Goal: Transaction & Acquisition: Purchase product/service

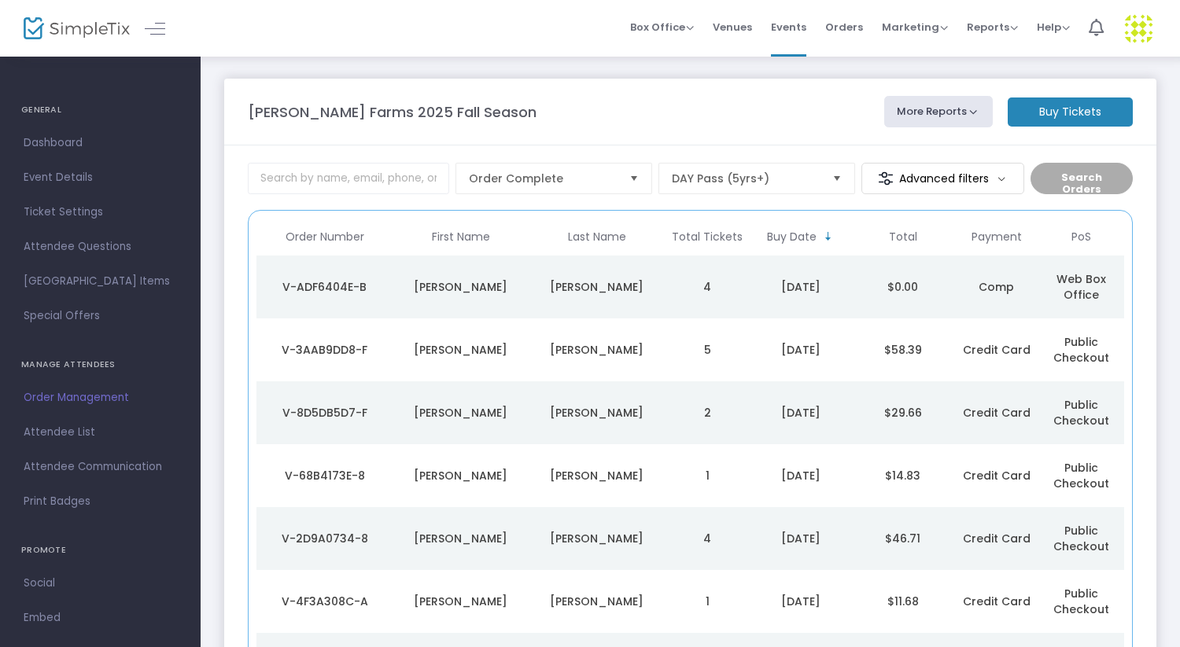
click at [1063, 113] on m-button "Buy Tickets" at bounding box center [1069, 112] width 125 height 29
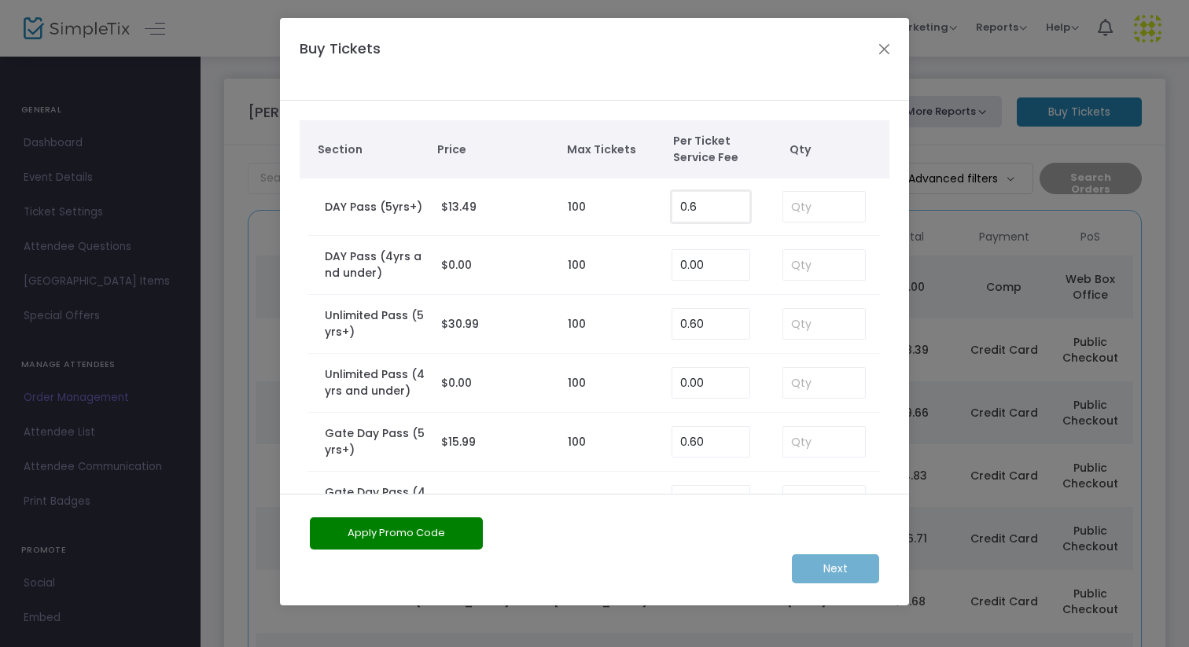
click at [713, 211] on input "0.6" at bounding box center [710, 207] width 77 height 30
type input "0.00"
type input "4"
click at [838, 569] on m-button "Next" at bounding box center [835, 568] width 87 height 29
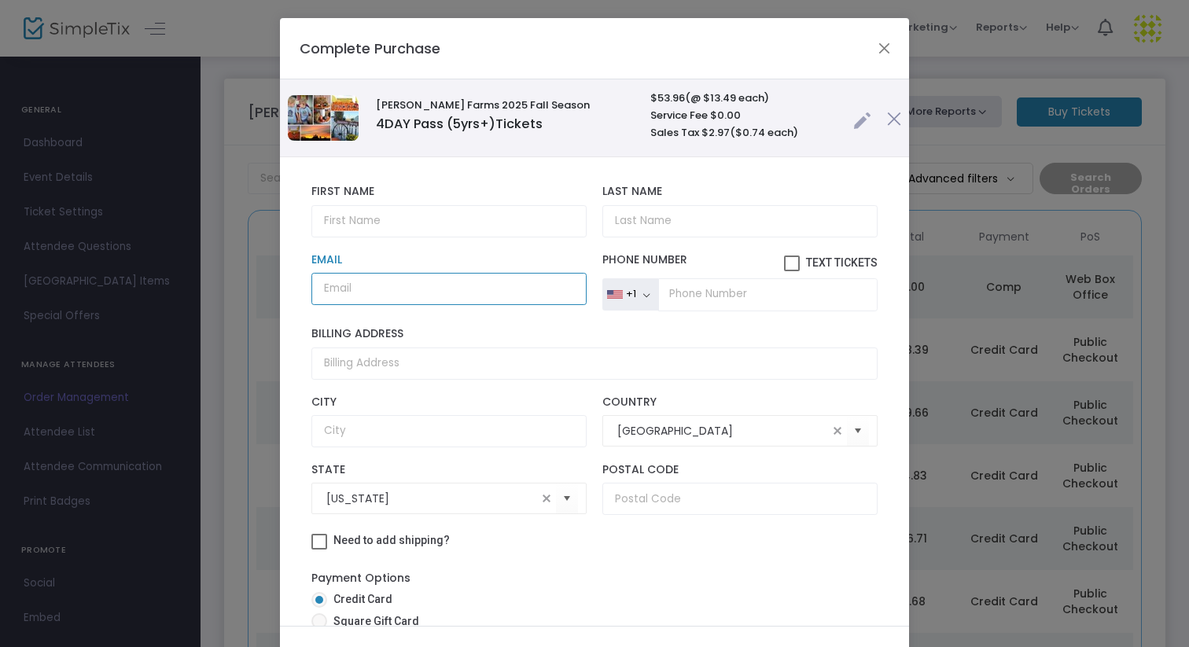
click at [357, 292] on input "Email" at bounding box center [448, 289] width 275 height 32
paste input "[EMAIL_ADDRESS][DOMAIN_NAME]"
type input "[EMAIL_ADDRESS][DOMAIN_NAME]"
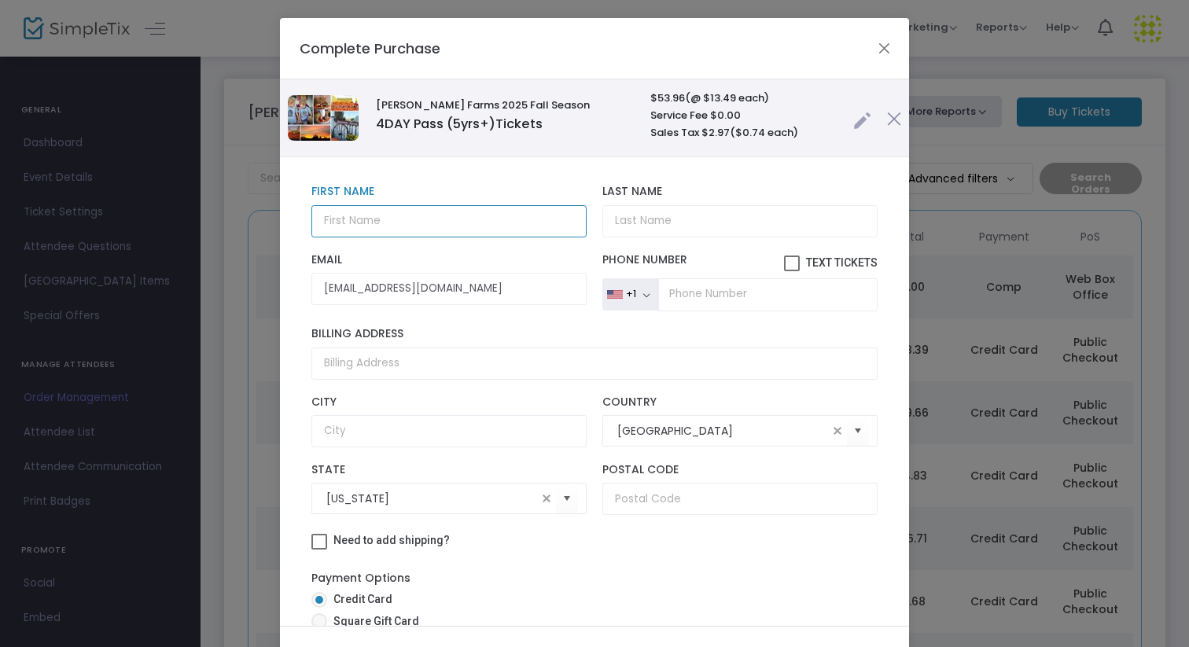
click at [356, 218] on input "text" at bounding box center [448, 221] width 275 height 32
paste input "[PERSON_NAME]"
click at [378, 219] on input "[PERSON_NAME]" at bounding box center [448, 221] width 275 height 32
type input "[PERSON_NAME]"
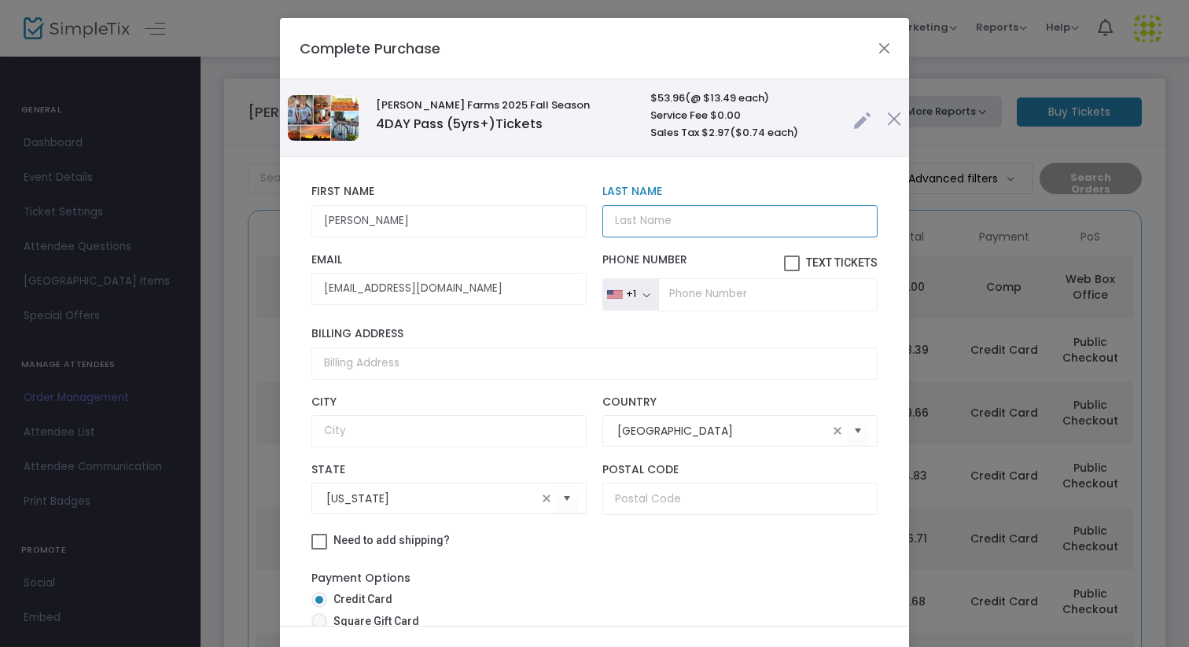
paste input "Chenous"
type input "Chenous"
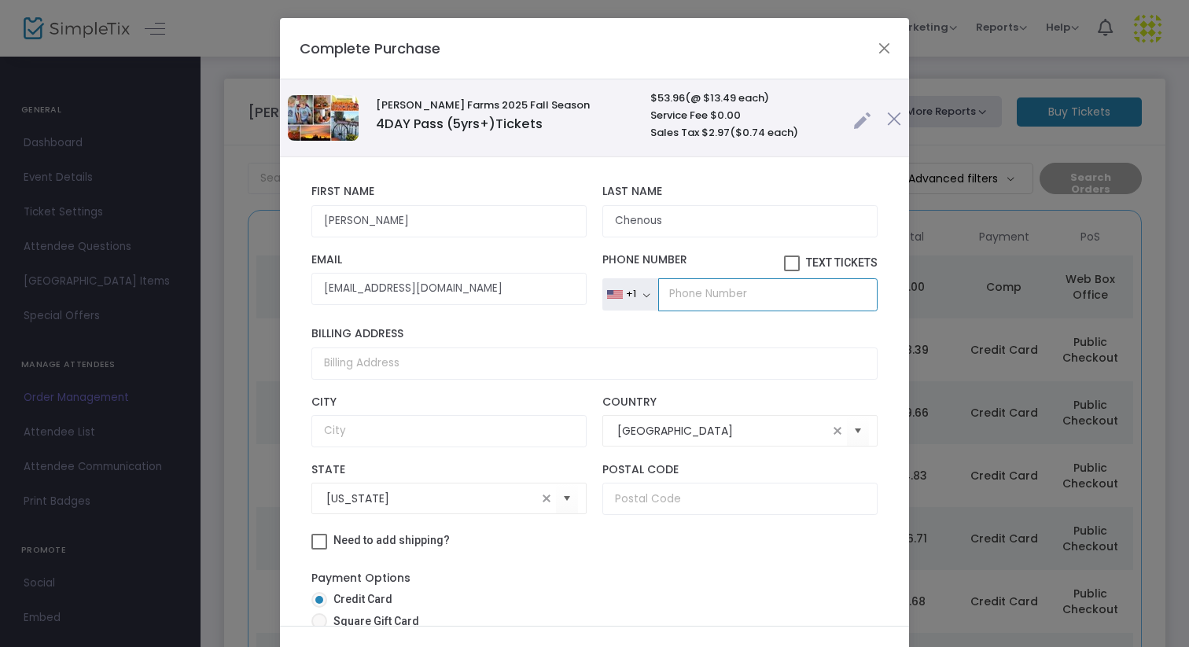
click at [690, 300] on input "tel" at bounding box center [767, 294] width 219 height 33
paste input "[PHONE_NUMBER]"
type input "[PHONE_NUMBER]"
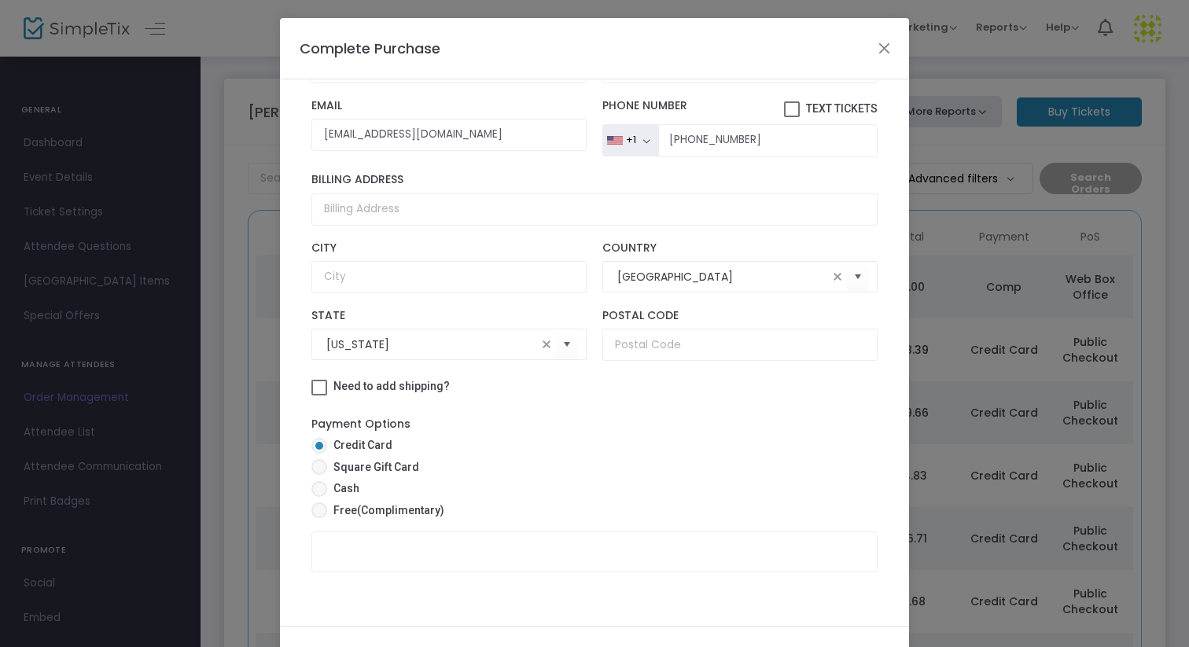
scroll to position [90, 0]
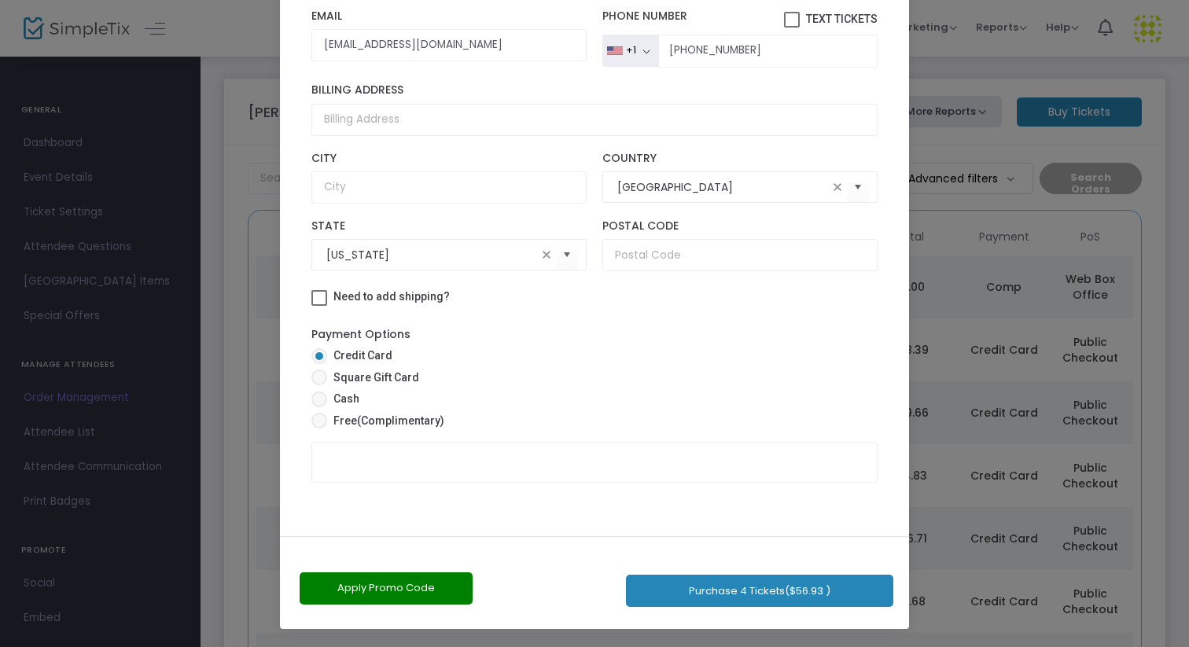
drag, startPoint x: 699, startPoint y: 554, endPoint x: 702, endPoint y: 646, distance: 92.0
click at [702, 646] on ngb-modal-window "Complete Purchase [PERSON_NAME] Farms 2025 Fall Season 4 DAY Pass (5yrs+) Ticke…" at bounding box center [594, 323] width 1189 height 647
click at [361, 421] on span "(Complimentary)" at bounding box center [400, 420] width 87 height 13
click at [319, 429] on input "Free (Complimentary)" at bounding box center [319, 429] width 1 height 1
radio input "true"
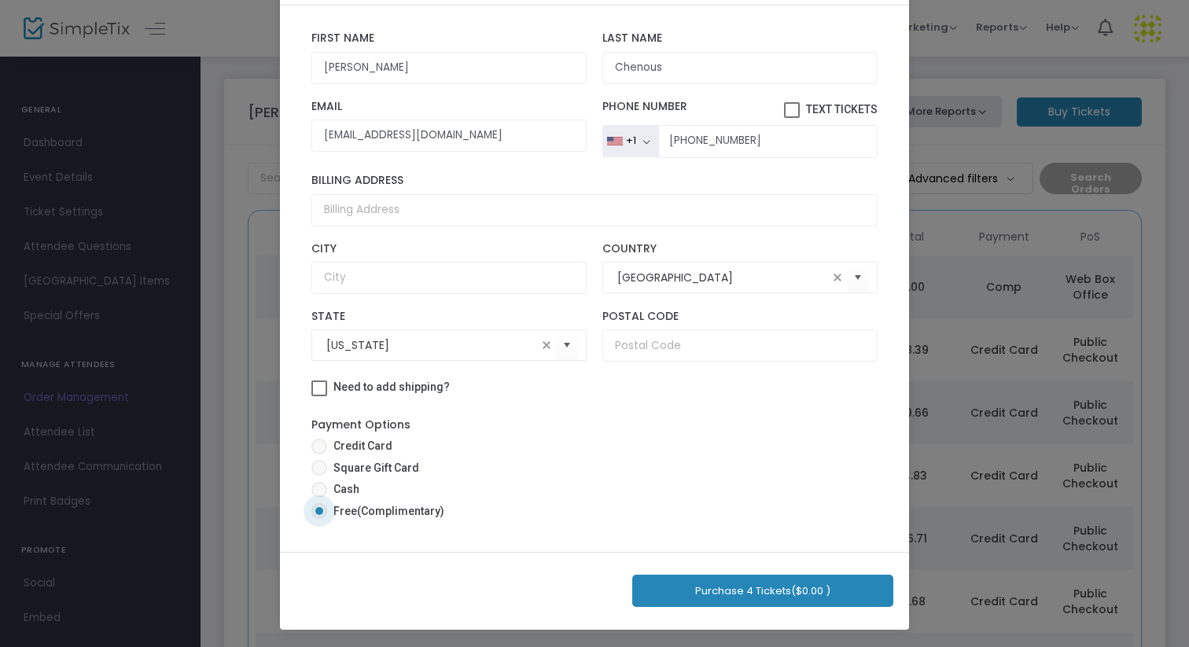
scroll to position [74, 0]
click at [750, 584] on button "Purchase 4 Tickets ($0.00 )" at bounding box center [762, 591] width 261 height 32
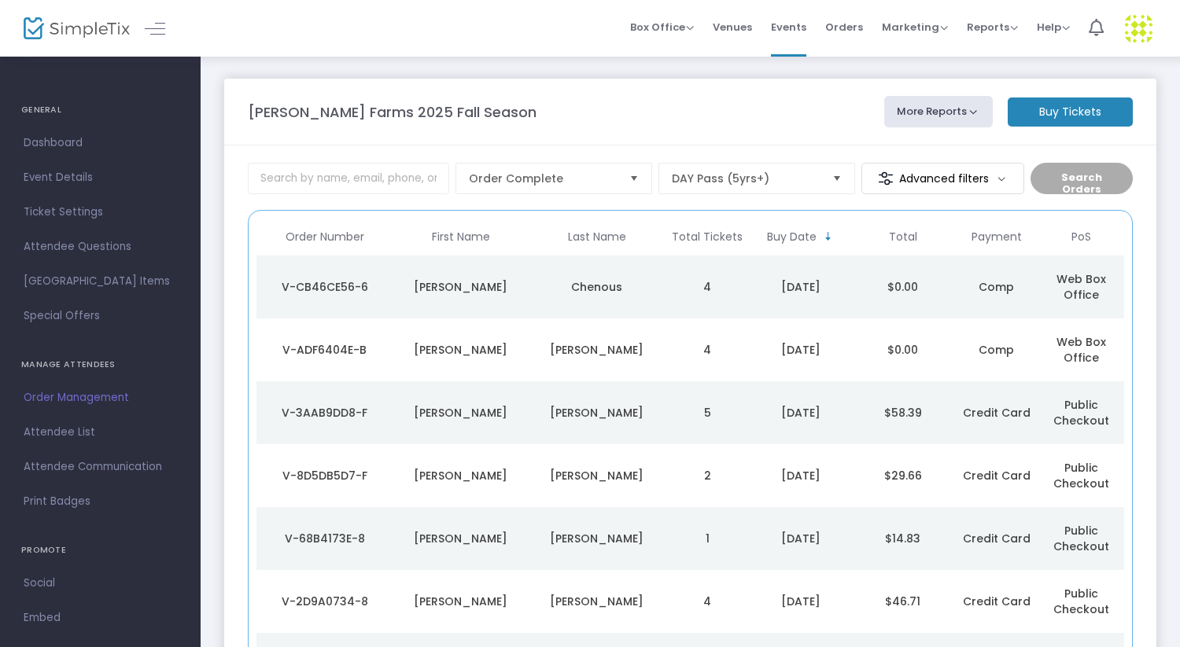
click at [661, 352] on td "[PERSON_NAME]" at bounding box center [597, 350] width 136 height 63
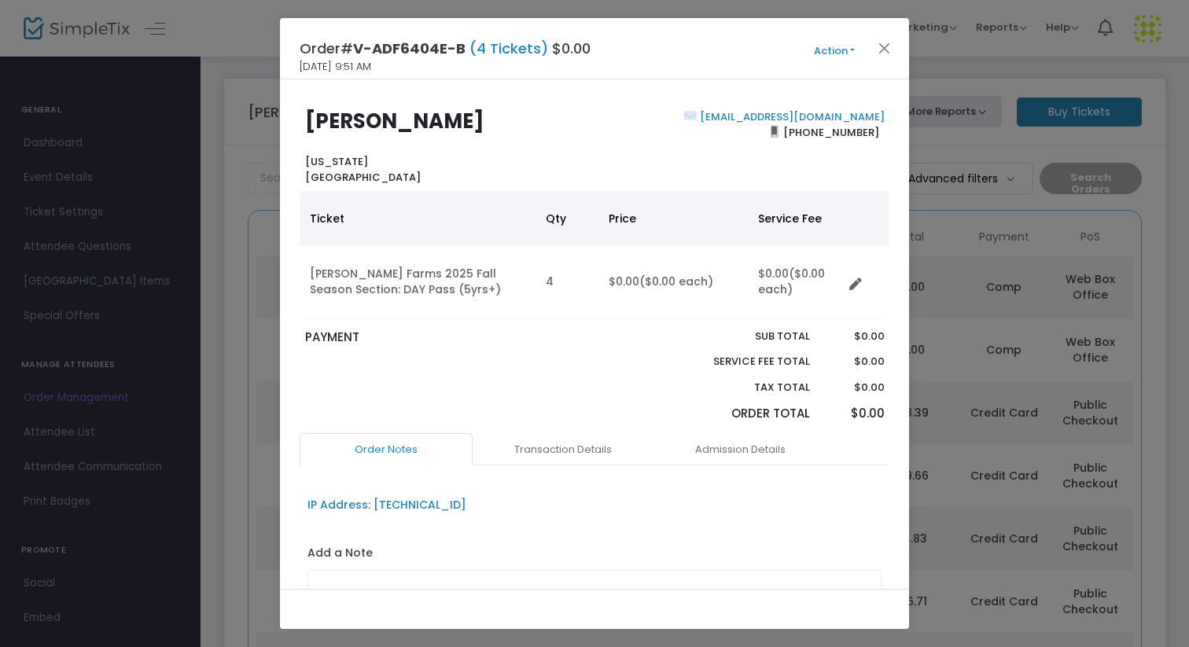
click at [842, 54] on button "Action" at bounding box center [834, 50] width 94 height 17
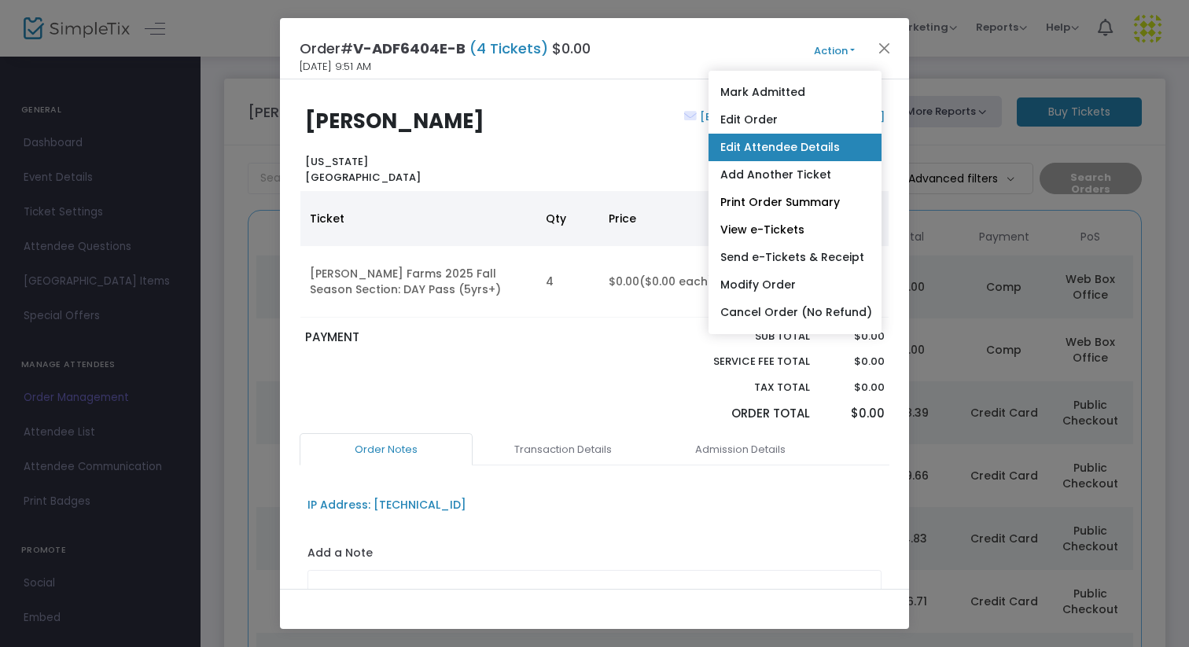
click at [820, 148] on link "Edit Attendee Details" at bounding box center [795, 148] width 173 height 28
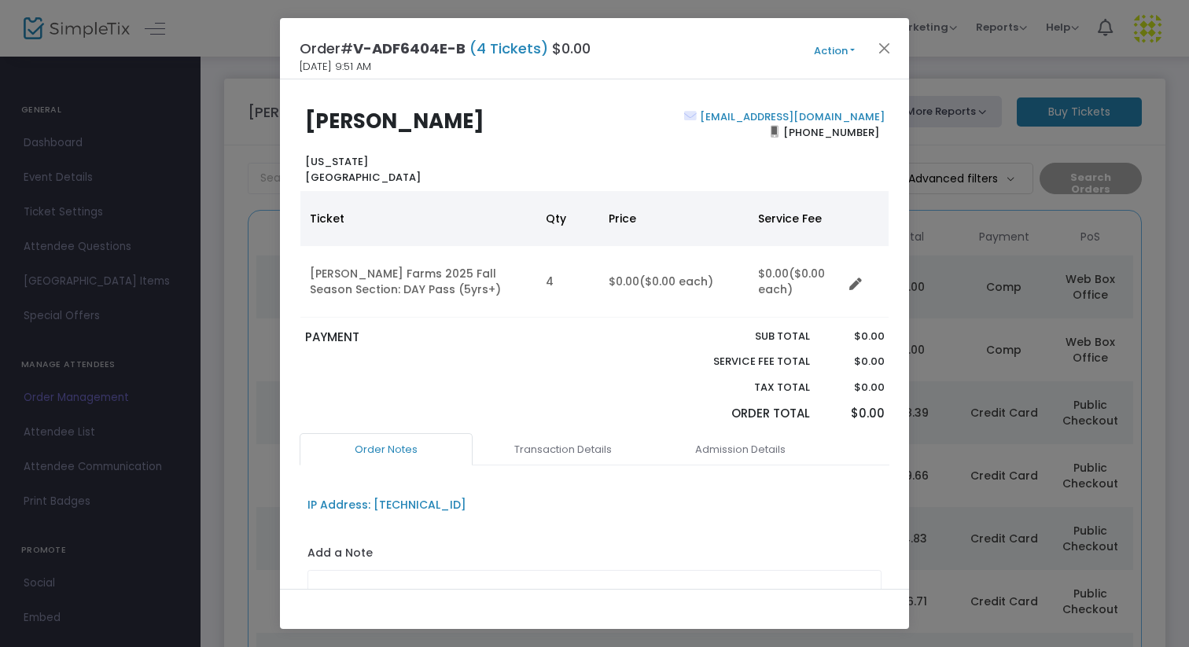
click at [835, 53] on button "Action" at bounding box center [834, 50] width 94 height 17
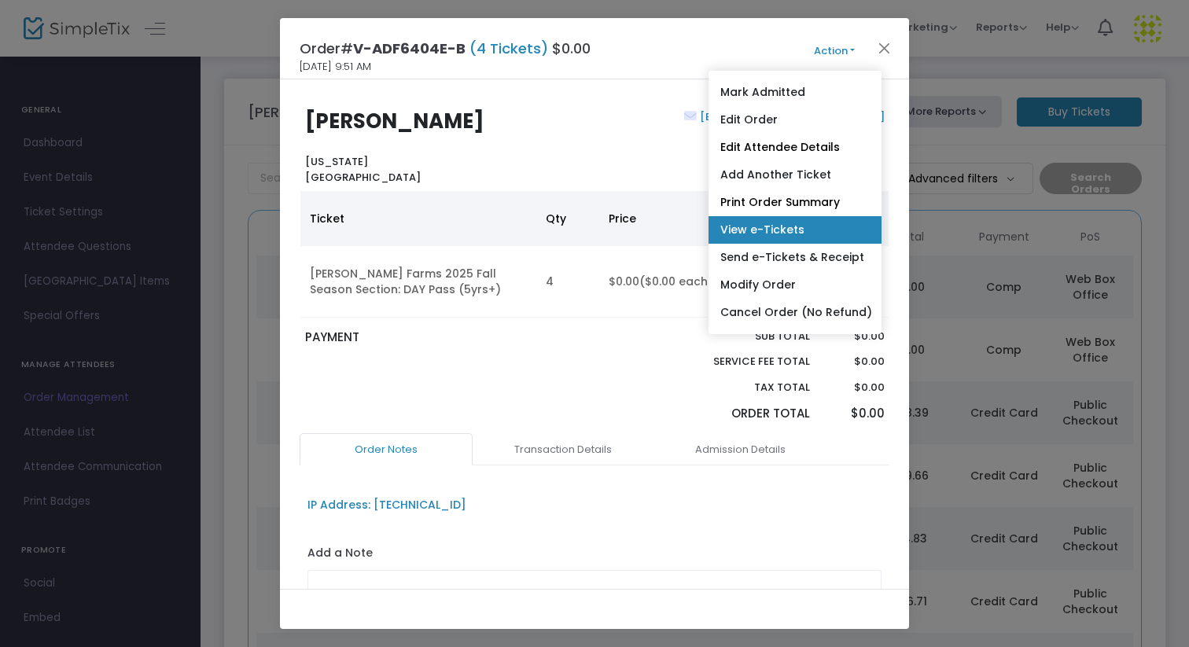
click at [812, 228] on link "View e-Tickets" at bounding box center [795, 230] width 173 height 28
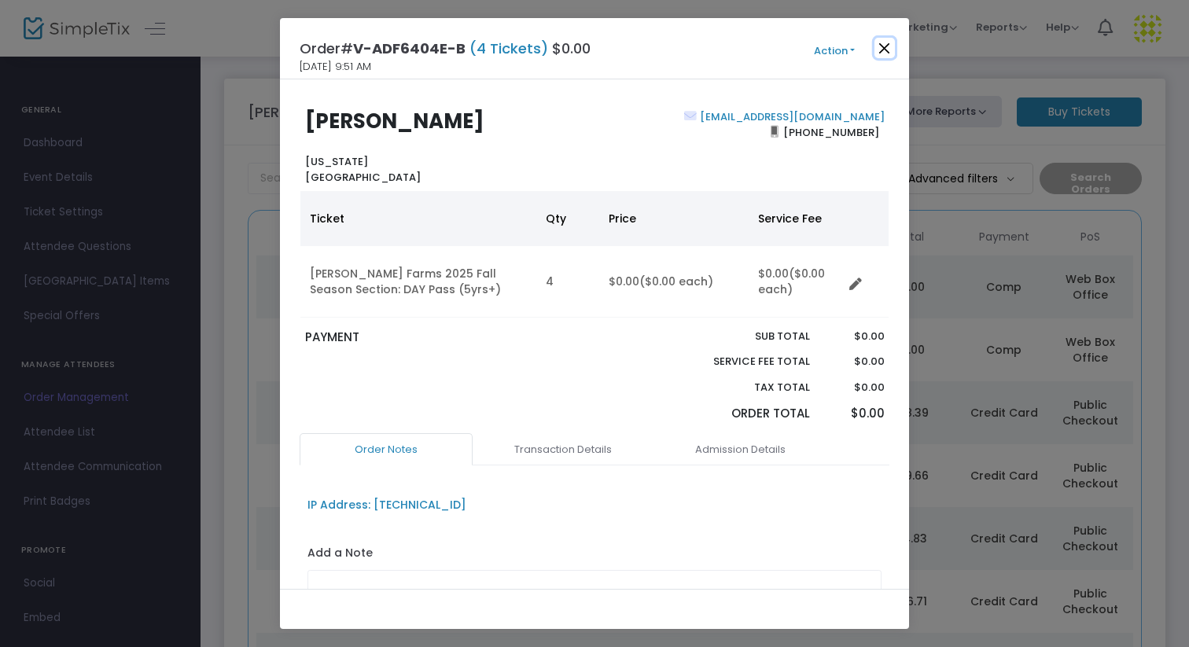
click at [893, 46] on button "Close" at bounding box center [885, 48] width 20 height 20
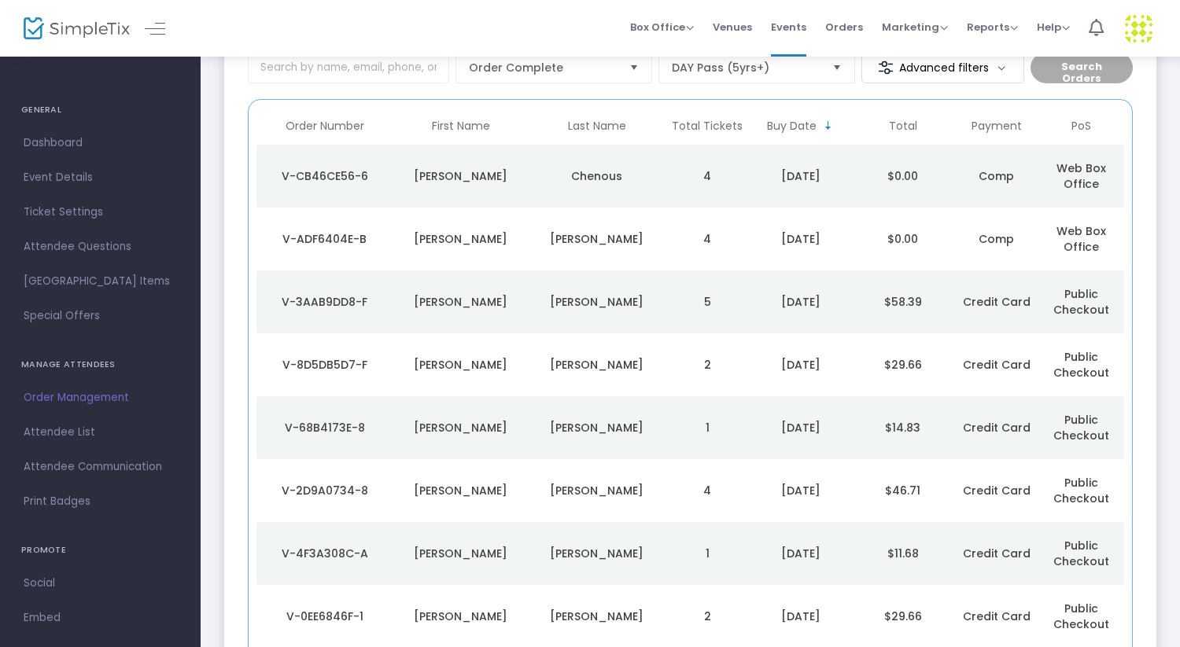
scroll to position [112, 0]
click at [708, 176] on td "4" at bounding box center [707, 175] width 85 height 63
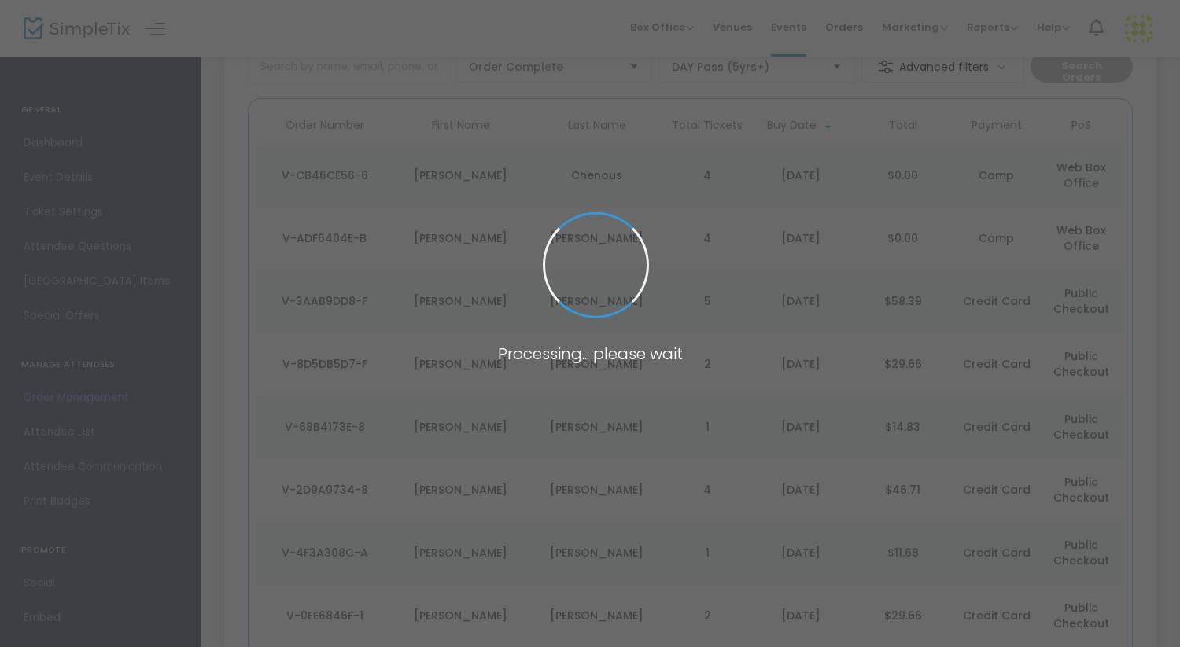
scroll to position [0, 0]
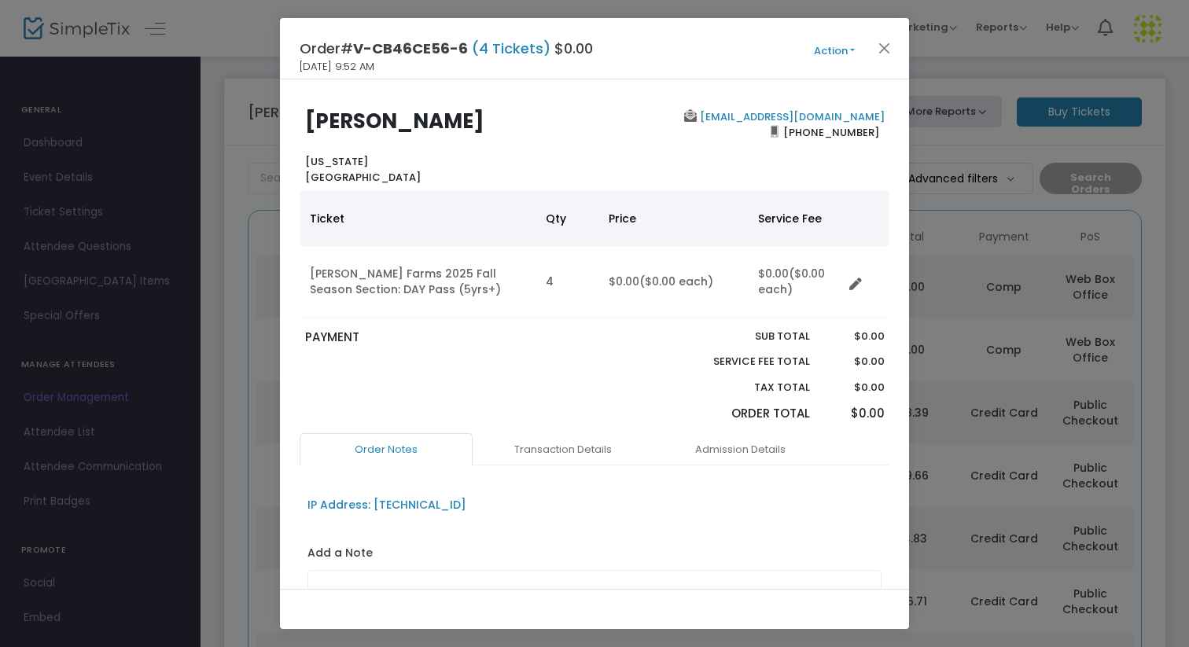
click at [830, 51] on button "Action" at bounding box center [834, 50] width 94 height 17
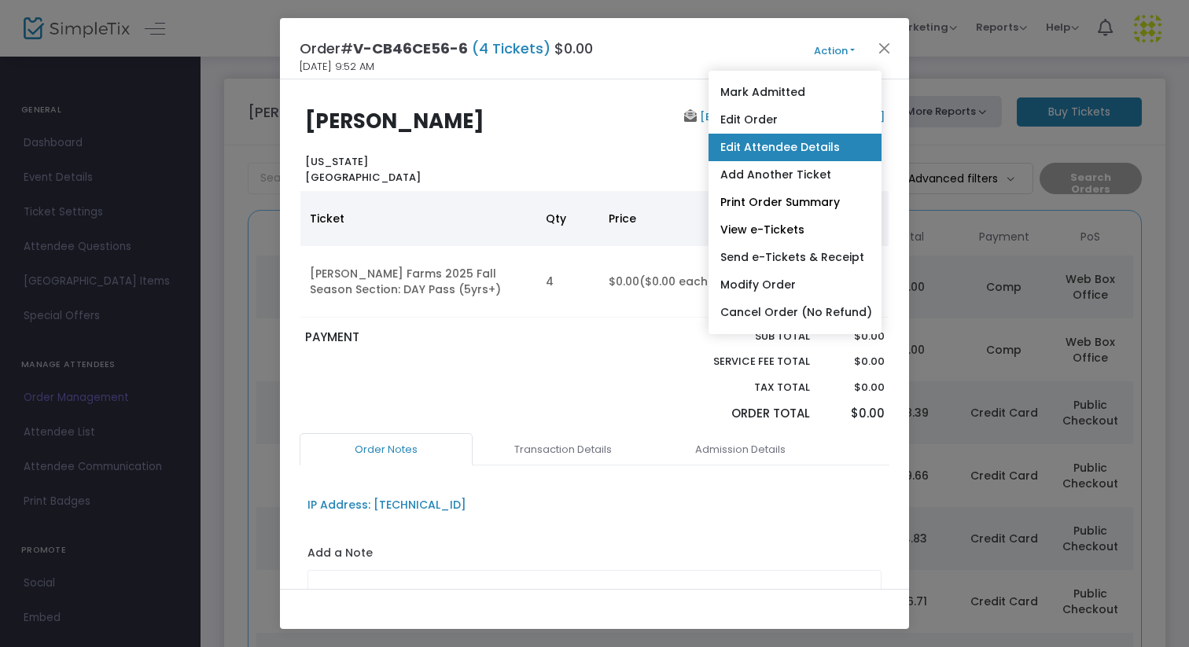
click at [796, 156] on link "Edit Attendee Details" at bounding box center [795, 148] width 173 height 28
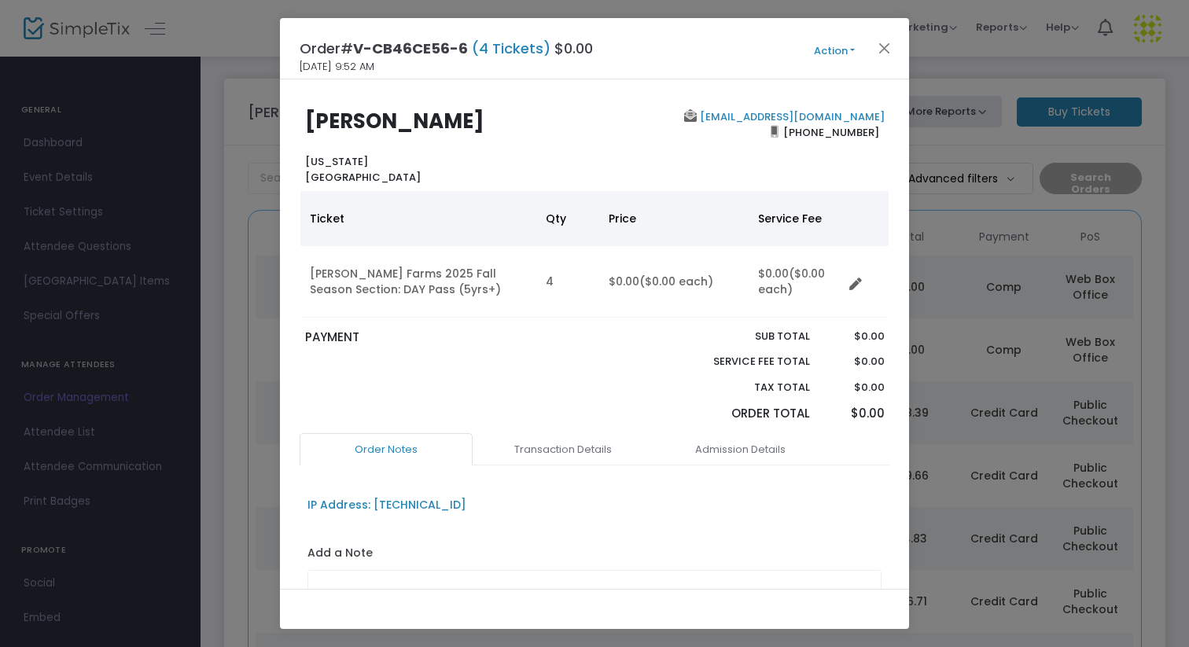
click at [843, 50] on button "Action" at bounding box center [834, 50] width 94 height 17
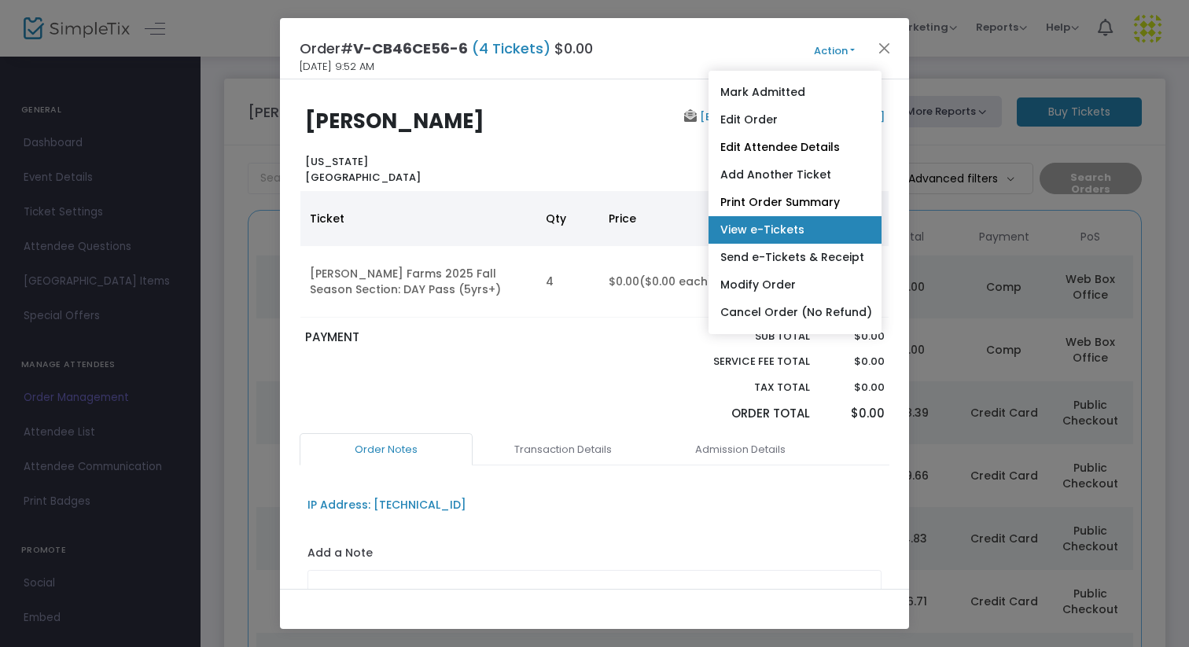
click at [831, 232] on link "View e-Tickets" at bounding box center [795, 230] width 173 height 28
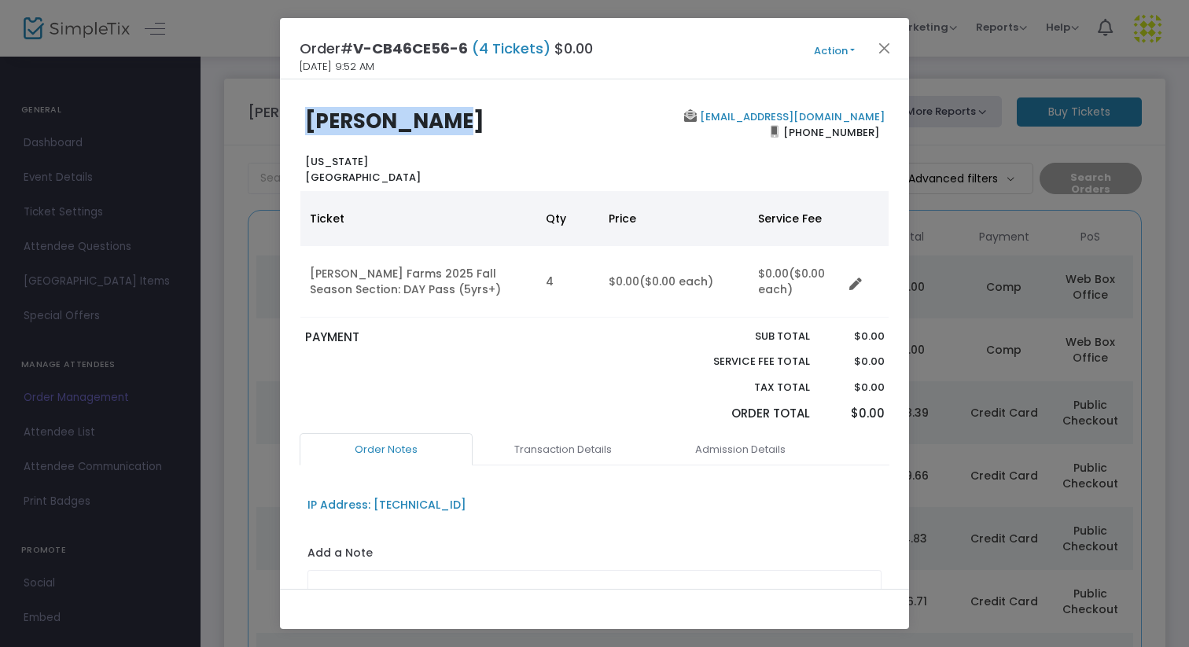
drag, startPoint x: 470, startPoint y: 122, endPoint x: 297, endPoint y: 120, distance: 172.2
click at [297, 120] on div "[PERSON_NAME] [US_STATE] [GEOGRAPHIC_DATA]" at bounding box center [445, 147] width 297 height 76
copy b "[PERSON_NAME]"
click at [875, 50] on button "Close" at bounding box center [885, 48] width 20 height 20
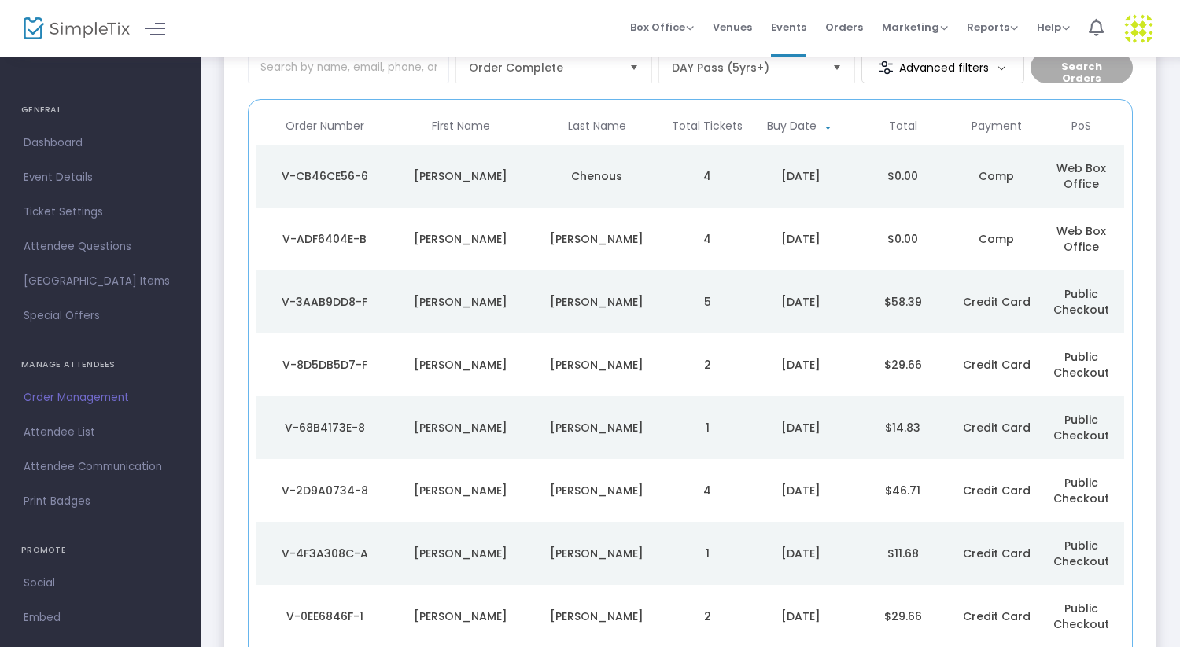
scroll to position [112, 0]
